Goal: Transaction & Acquisition: Purchase product/service

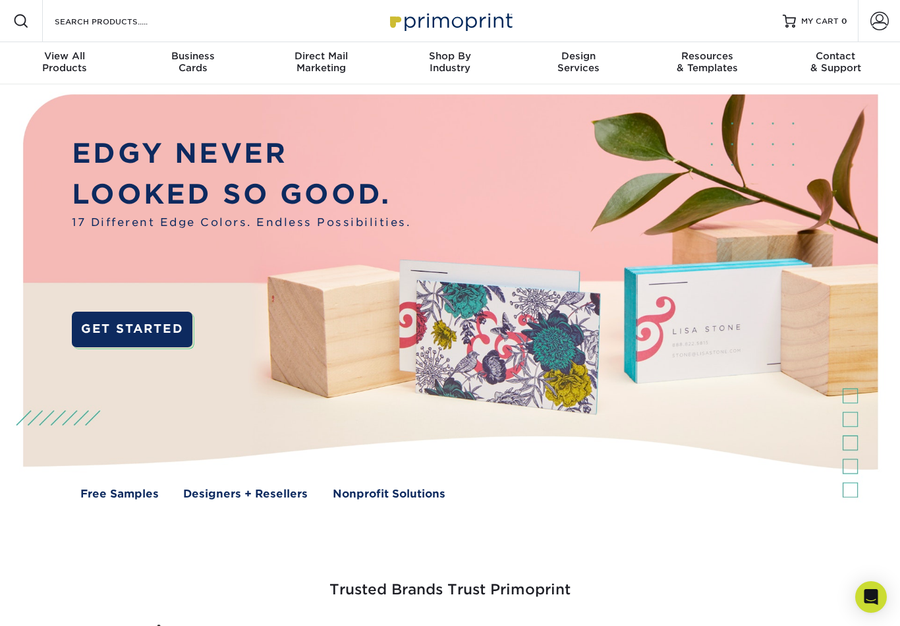
click at [884, 16] on span at bounding box center [880, 21] width 18 height 18
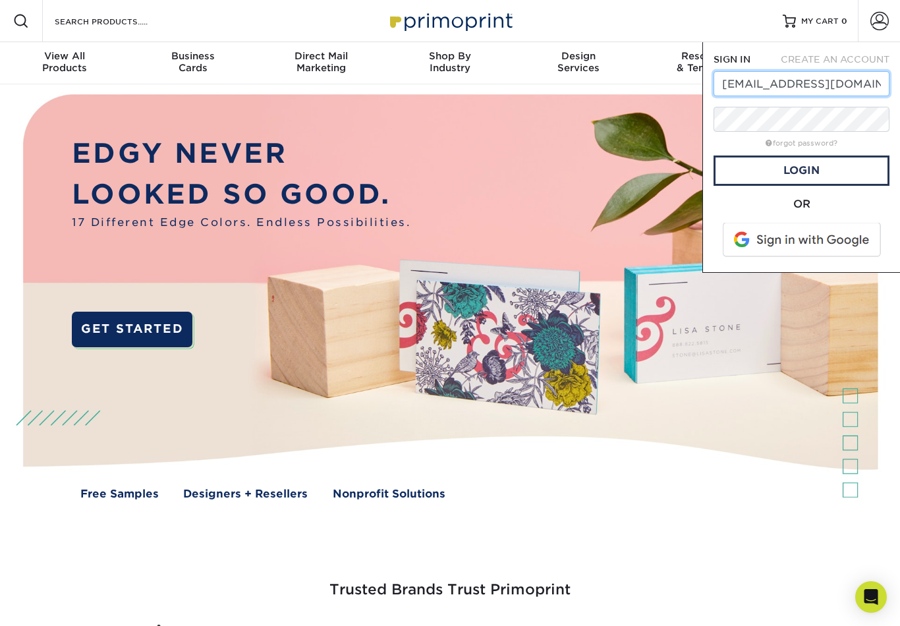
type input "design@cosi.org"
click at [822, 183] on link "Login" at bounding box center [802, 171] width 176 height 30
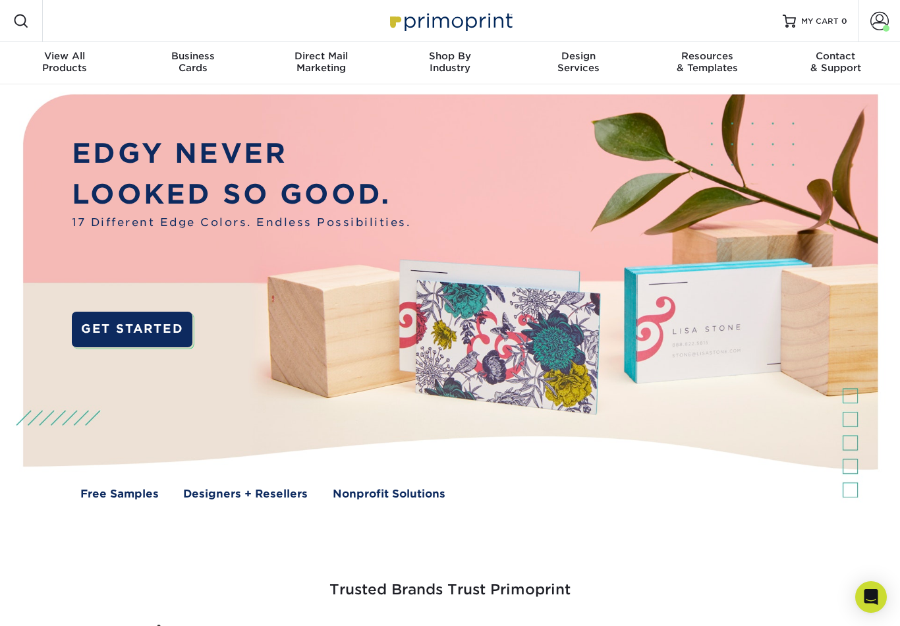
click at [878, 30] on span at bounding box center [880, 21] width 18 height 18
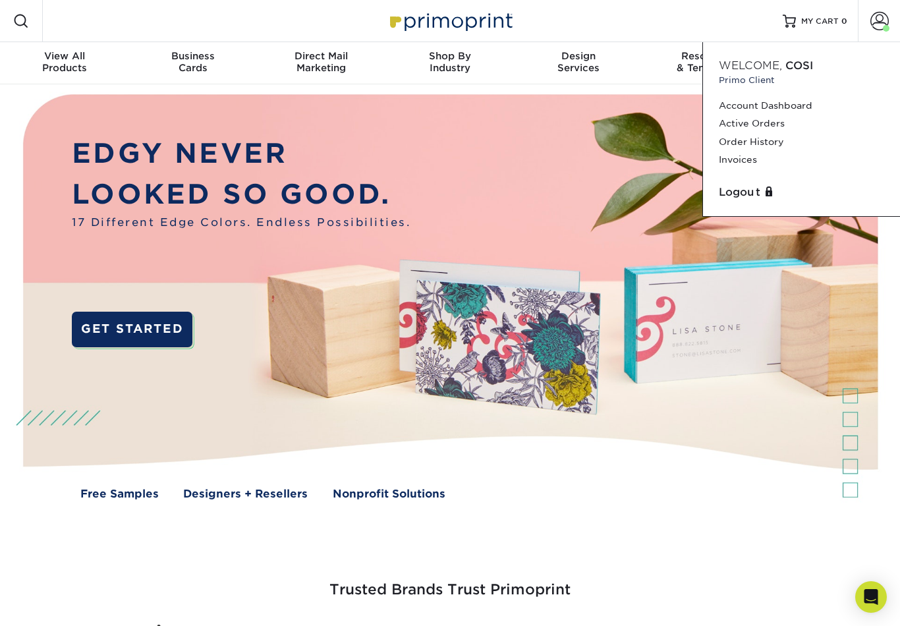
click at [169, 536] on div "Trusted Brands Trust Primoprint" at bounding box center [450, 601] width 791 height 135
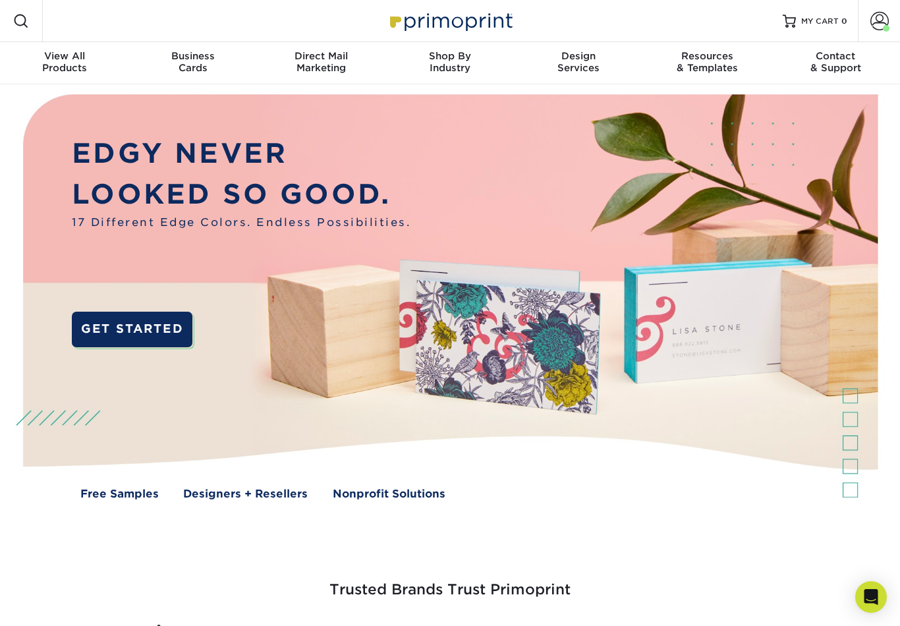
click at [75, 54] on span "View All" at bounding box center [64, 56] width 129 height 12
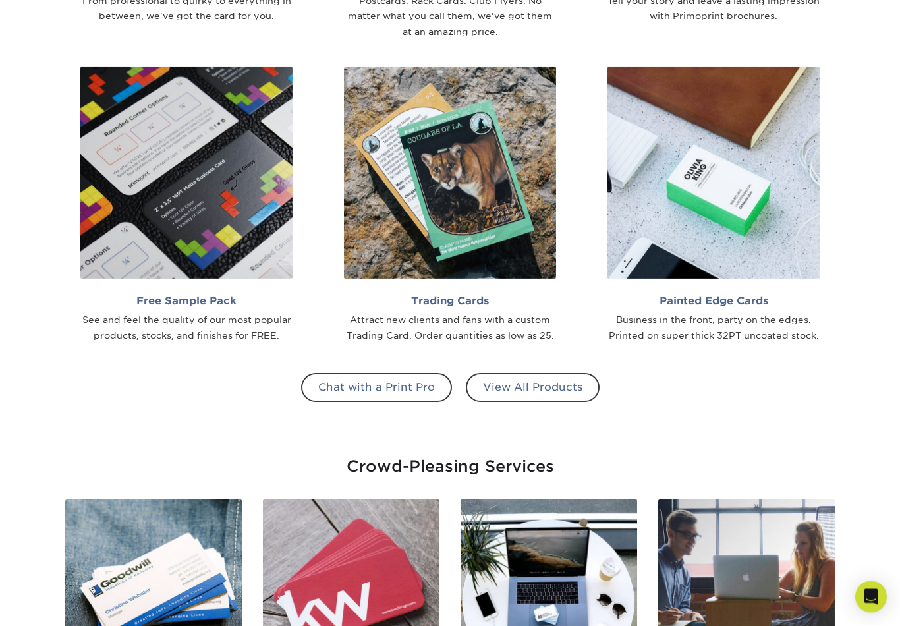
scroll to position [1079, 0]
click at [449, 289] on link "Trading Cards Attract new clients and fans with a custom Trading Card. Order qu…" at bounding box center [450, 205] width 244 height 277
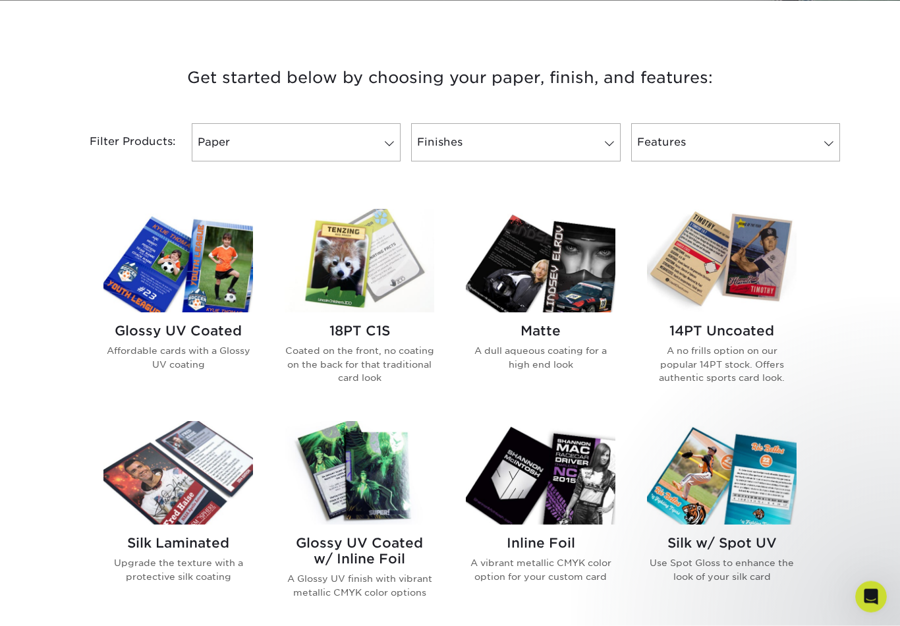
scroll to position [455, 0]
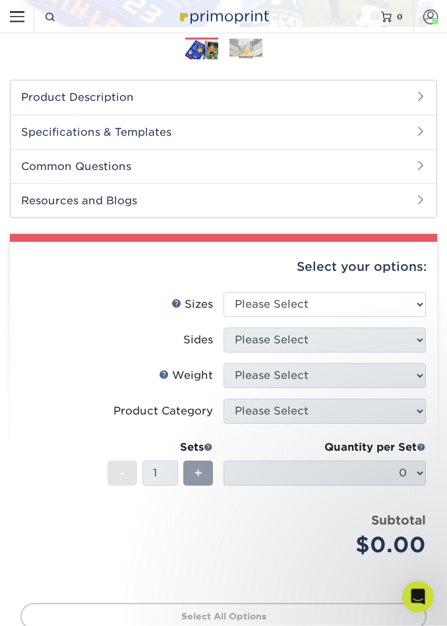
scroll to position [329, 0]
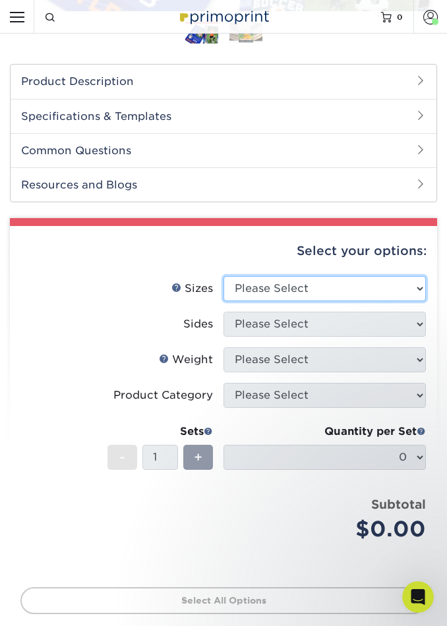
click at [405, 276] on select "Please Select 2.5" x 3.5"" at bounding box center [324, 288] width 202 height 25
select select "2.50x3.50"
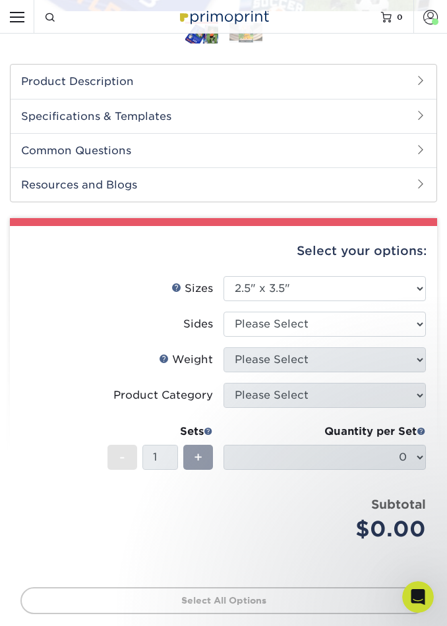
click at [384, 325] on select "Please Select Print Both Sides Print Front Only" at bounding box center [324, 324] width 202 height 25
click at [378, 331] on select "Please Select Print Both Sides Print Front Only" at bounding box center [324, 324] width 202 height 25
select select "13abbda7-1d64-4f25-8bb2-c179b224825d"
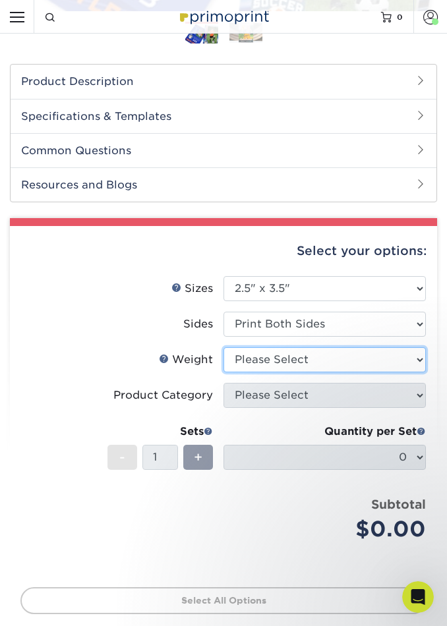
click at [391, 364] on select "Please Select 16PT 14PT 18PT C1S" at bounding box center [324, 359] width 202 height 25
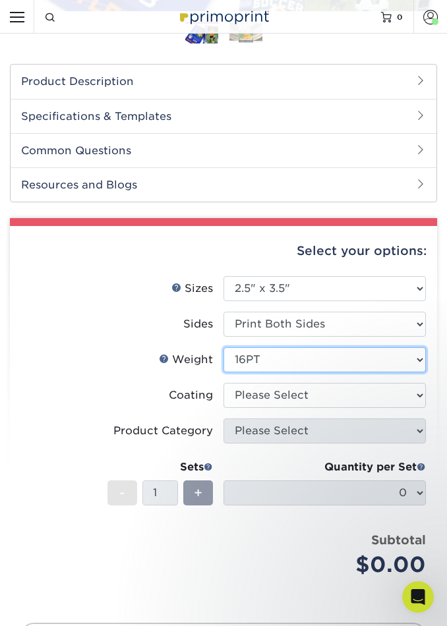
click at [412, 367] on select "Please Select 16PT 14PT 18PT C1S" at bounding box center [324, 359] width 202 height 25
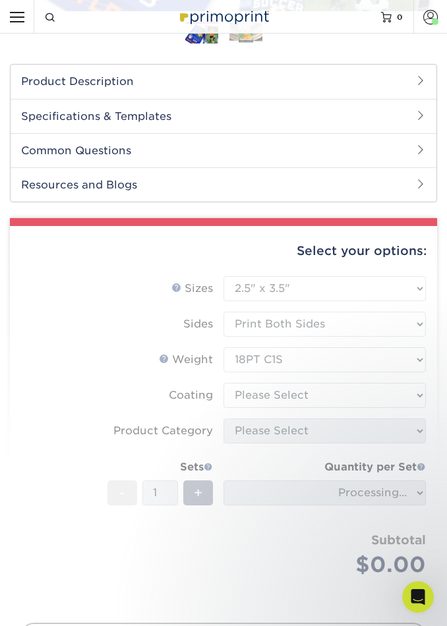
click at [414, 364] on form "Sizes Help Sizes Please Select 2.5" x 3.5" Sides Please Select 16PT - 1" at bounding box center [223, 441] width 406 height 331
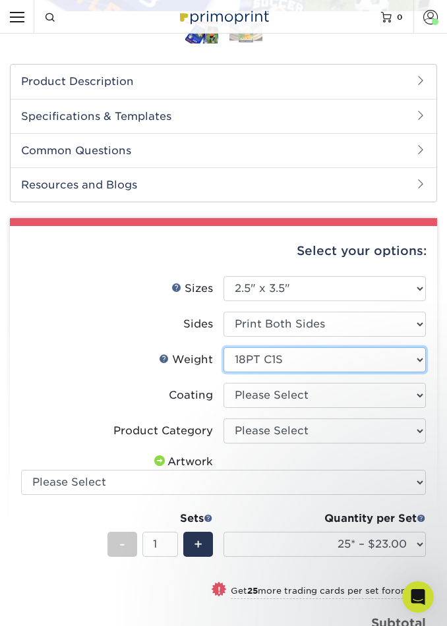
click at [413, 356] on select "Please Select 16PT 14PT 18PT C1S" at bounding box center [324, 359] width 202 height 25
select select "14PT"
select select "25* – $23.00"
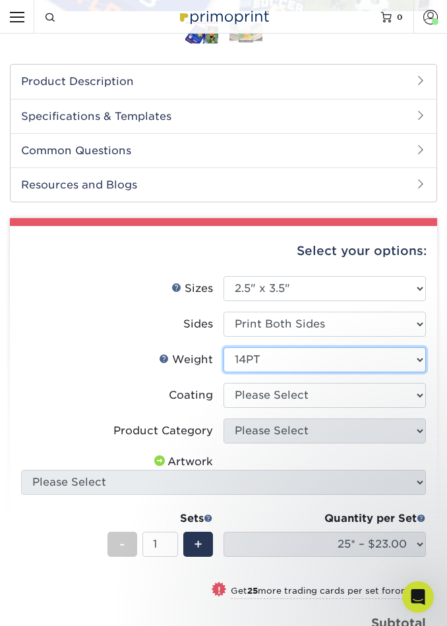
click at [402, 361] on select "Please Select 16PT 14PT 18PT C1S" at bounding box center [324, 359] width 202 height 25
select select "16PT"
select select "25* – $23.00"
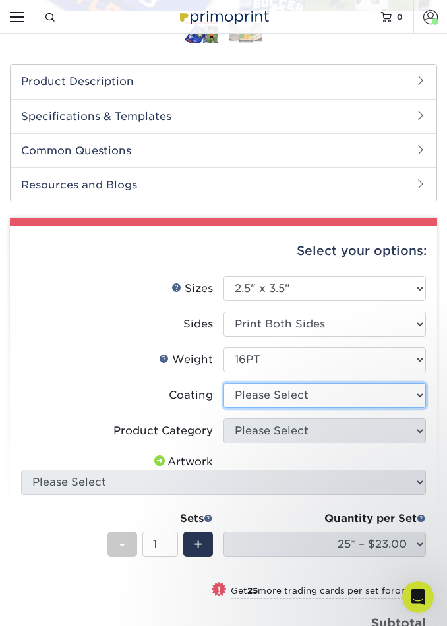
click at [397, 397] on select at bounding box center [324, 395] width 202 height 25
select select "ae367451-b2b8-45df-a344-0f05b6a12993"
select select "-1"
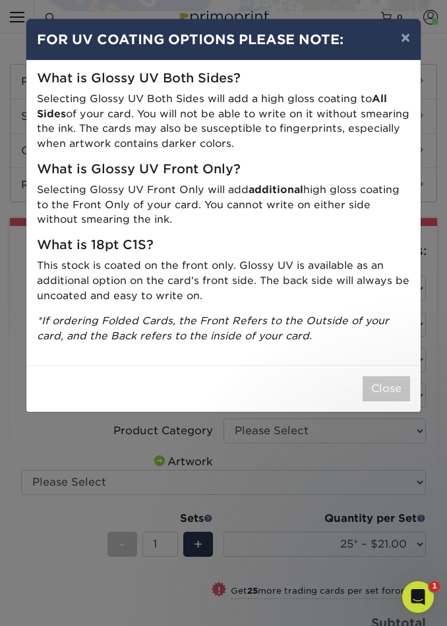
click at [386, 388] on button "Close" at bounding box center [385, 388] width 47 height 25
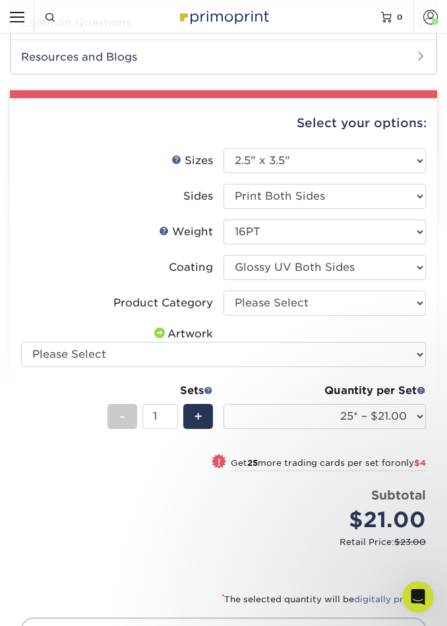
scroll to position [0, 0]
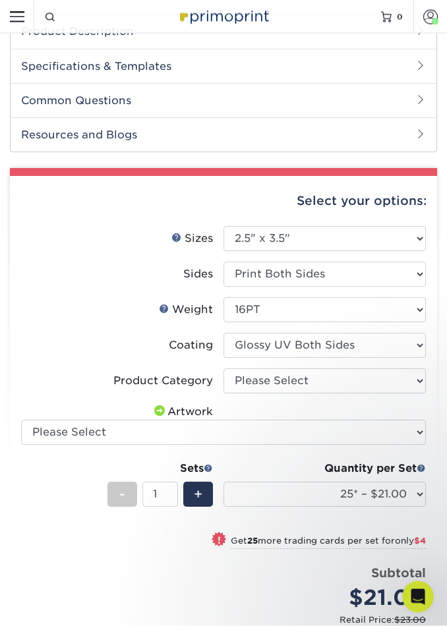
click at [296, 383] on select "Please Select Trading Cards" at bounding box center [324, 381] width 202 height 25
select select "c2f9bce9-36c2-409d-b101-c29d9d031e18"
click at [282, 434] on select "Please Select I will upload files I need a design - $100" at bounding box center [223, 432] width 405 height 25
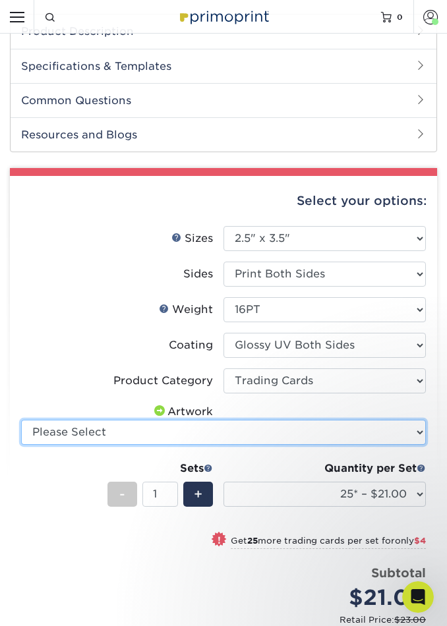
select select "upload"
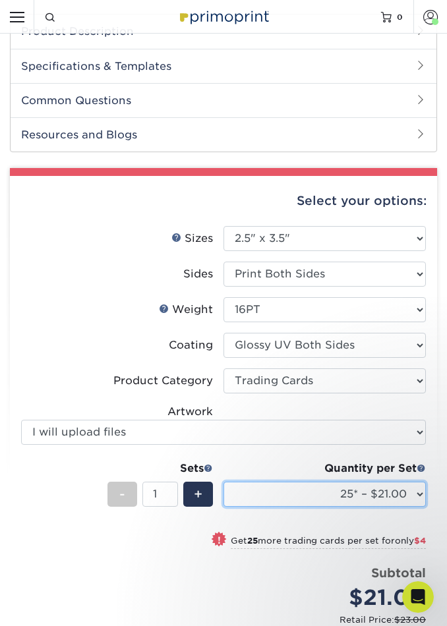
click at [292, 489] on select "25* – $21.00 50* – $25.00 75* – $31.00 100* – $34.00 250* – $44.00 500 – $53.00…" at bounding box center [324, 494] width 202 height 25
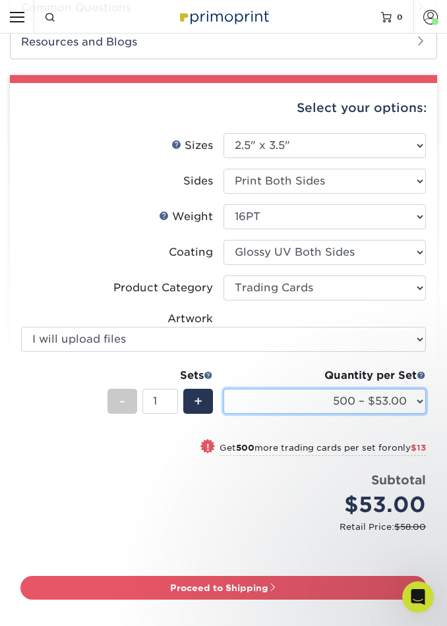
scroll to position [475, 0]
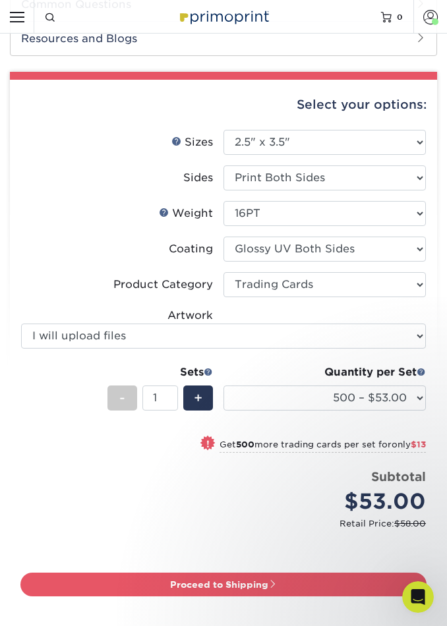
click at [218, 366] on li "Sets - 1 + Quantity per Set 25* – $21.00 50* – $25.00 75* – $31.00 100* – $34.0…" at bounding box center [223, 397] width 405 height 77
click at [211, 370] on span at bounding box center [208, 371] width 9 height 9
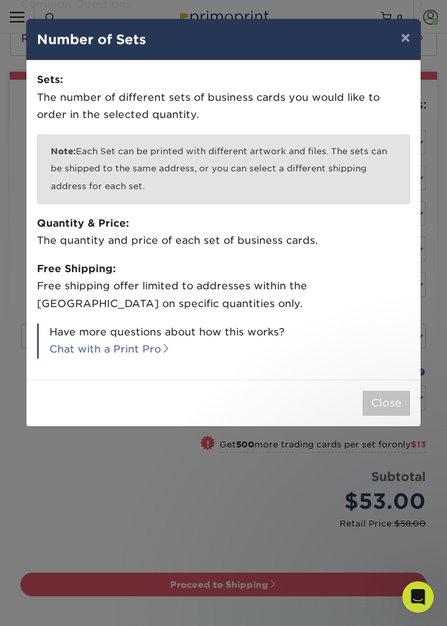
click at [385, 401] on button "Close" at bounding box center [385, 403] width 47 height 25
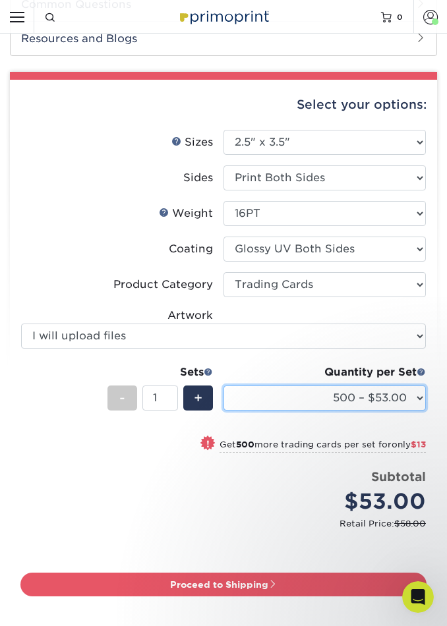
click at [409, 398] on select "25* – $21.00 50* – $25.00 75* – $31.00 100* – $34.00 250* – $44.00 500 – $53.00…" at bounding box center [324, 398] width 202 height 25
select select "100* – $34.00"
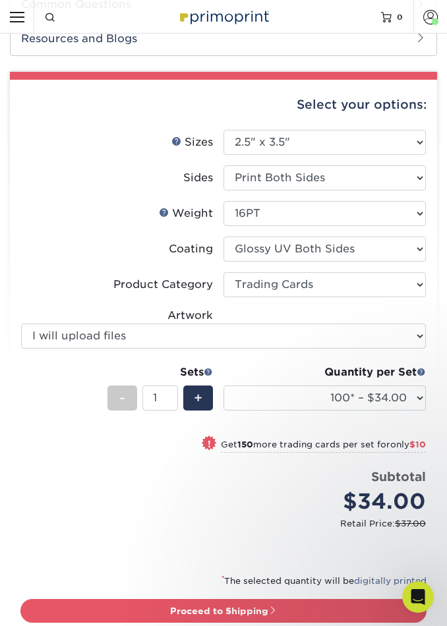
click at [207, 401] on div "+" at bounding box center [198, 398] width 30 height 25
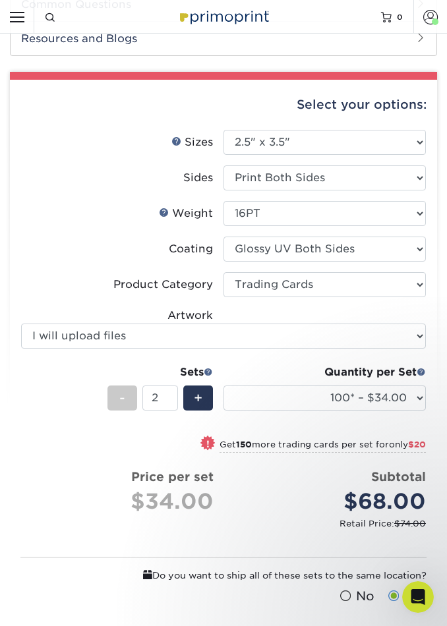
click at [206, 399] on div "+" at bounding box center [198, 398] width 30 height 25
click at [198, 397] on span "+" at bounding box center [198, 398] width 9 height 20
click at [193, 400] on div "+" at bounding box center [198, 398] width 30 height 25
type input "5"
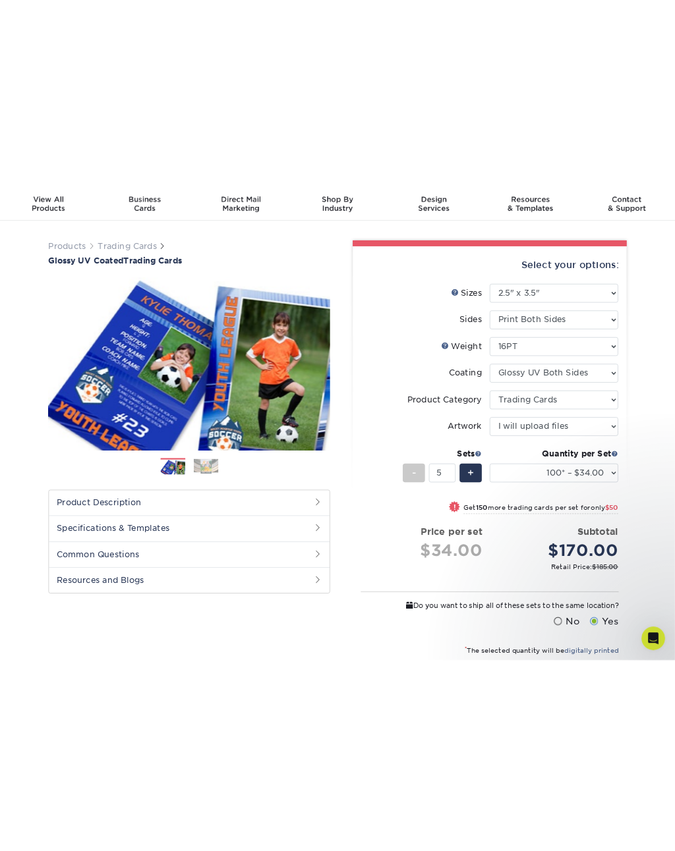
scroll to position [0, 0]
